Goal: Task Accomplishment & Management: Complete application form

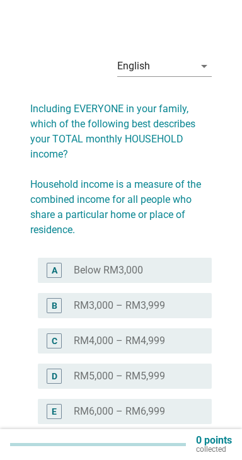
click at [165, 280] on div "A radio_button_unchecked Below RM3,000" at bounding box center [125, 270] width 174 height 25
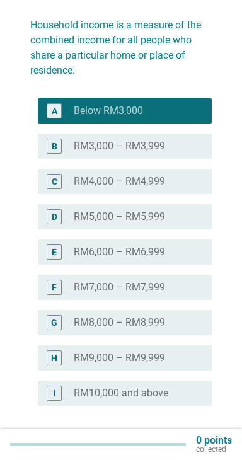
scroll to position [207, 0]
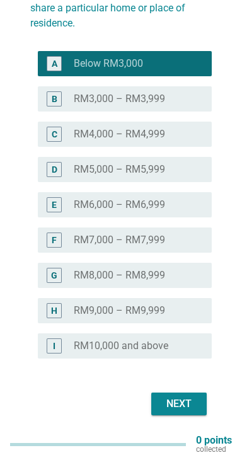
click at [186, 397] on div "Next" at bounding box center [178, 404] width 35 height 15
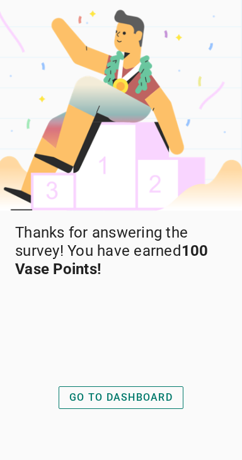
click at [156, 406] on div "GO TO DASHBOARD" at bounding box center [120, 397] width 103 height 15
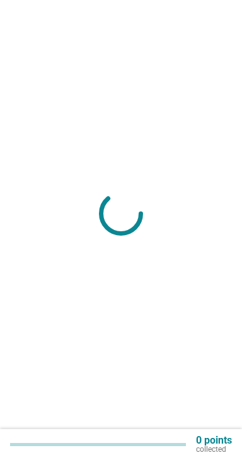
scroll to position [31, 0]
